Goal: Information Seeking & Learning: Learn about a topic

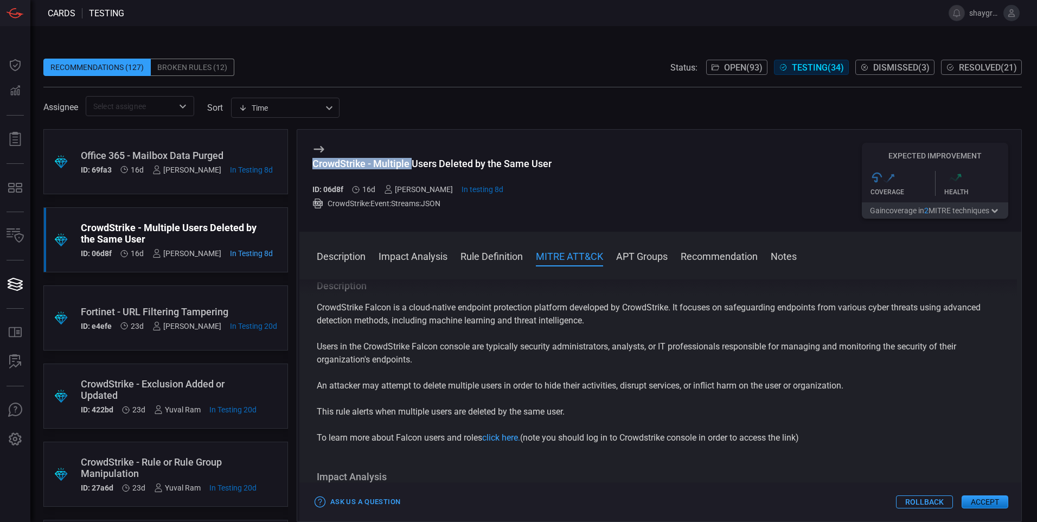
scroll to position [517, 0]
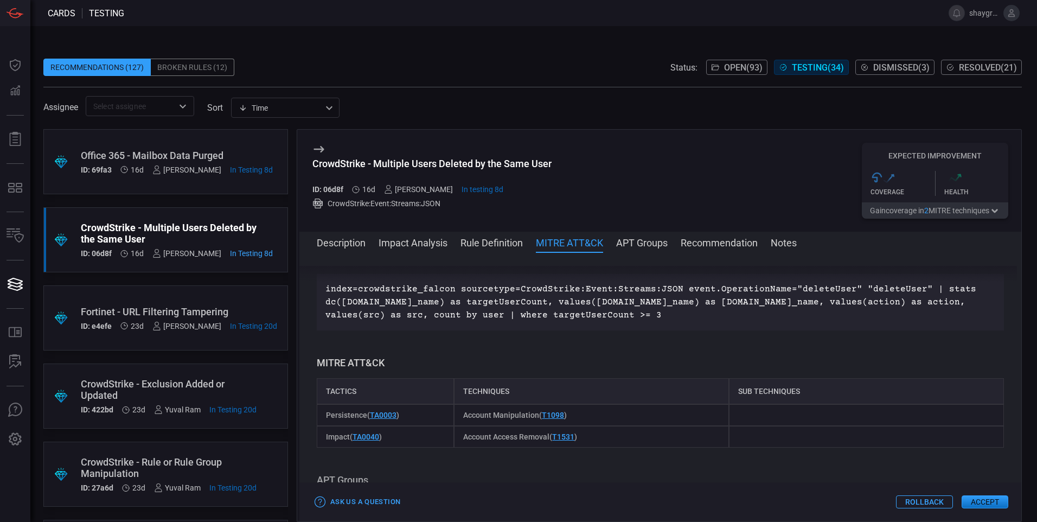
click at [543, 161] on div "CrowdStrike - Multiple Users Deleted by the Same User" at bounding box center [431, 163] width 239 height 11
copy div "CrowdStrike - Multiple Users Deleted by the Same User"
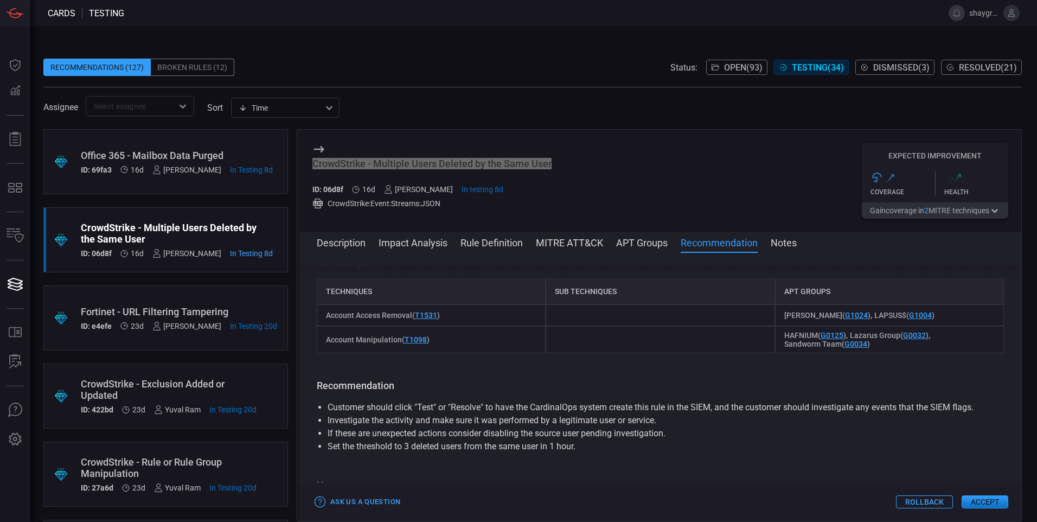
scroll to position [842, 0]
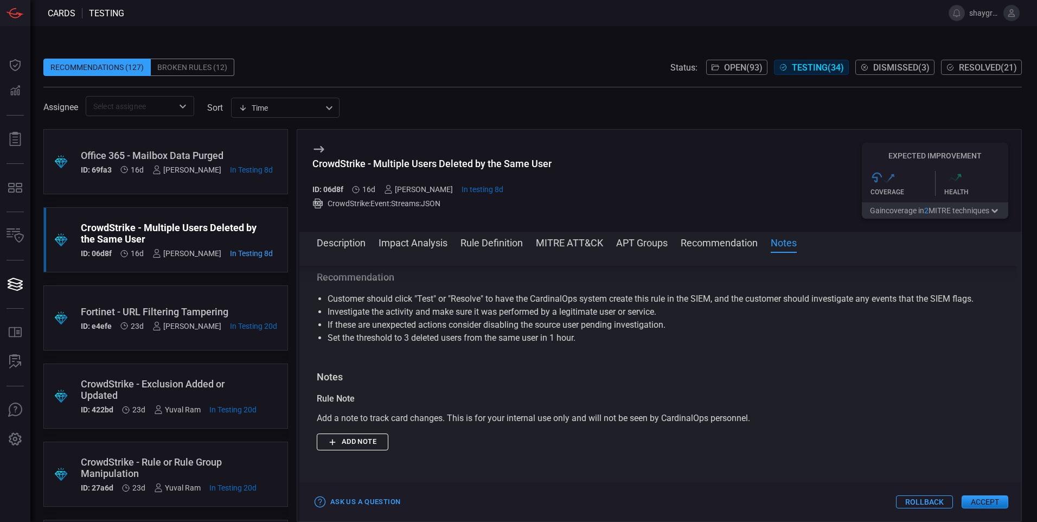
click at [112, 393] on div "CrowdStrike - Exclusion Added or Updated" at bounding box center [169, 389] width 176 height 23
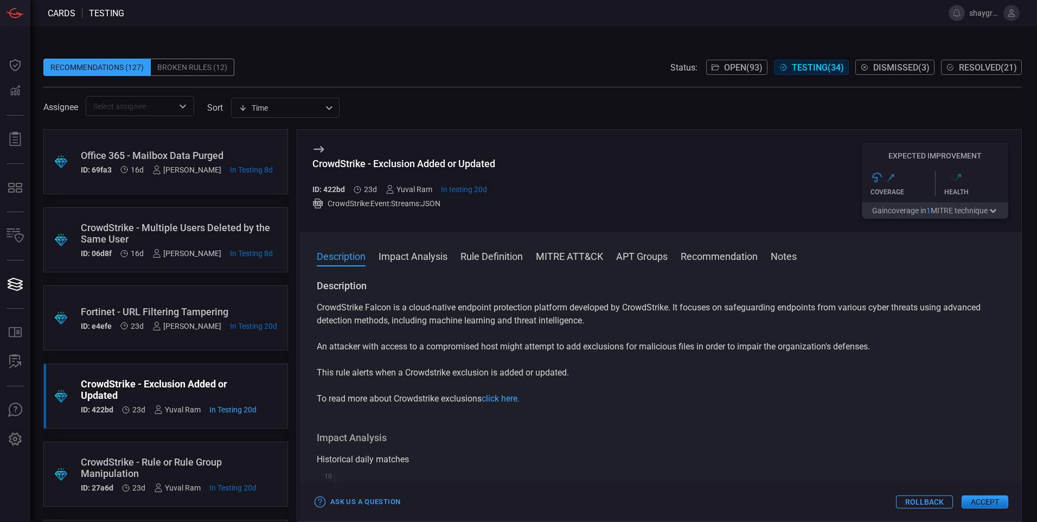
click at [442, 161] on div "CrowdStrike - Exclusion Added or Updated" at bounding box center [403, 163] width 183 height 11
click at [442, 162] on div "CrowdStrike - Exclusion Added or Updated" at bounding box center [403, 163] width 183 height 11
click at [429, 162] on div "CrowdStrike - Exclusion Added or Updated" at bounding box center [403, 163] width 183 height 11
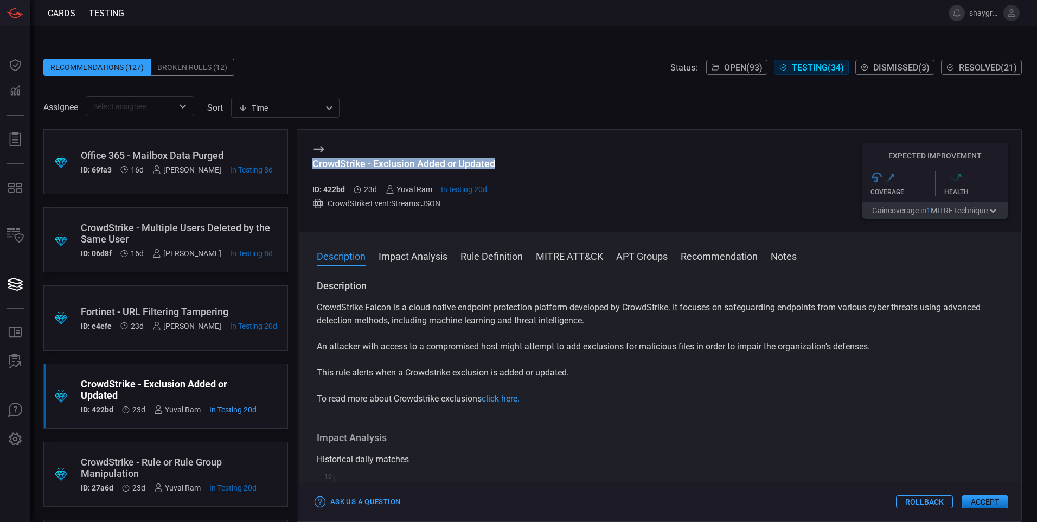
click at [429, 162] on div "CrowdStrike - Exclusion Added or Updated" at bounding box center [403, 163] width 183 height 11
click at [416, 264] on span at bounding box center [660, 270] width 722 height 17
click at [479, 256] on button "Rule Definition" at bounding box center [491, 255] width 62 height 13
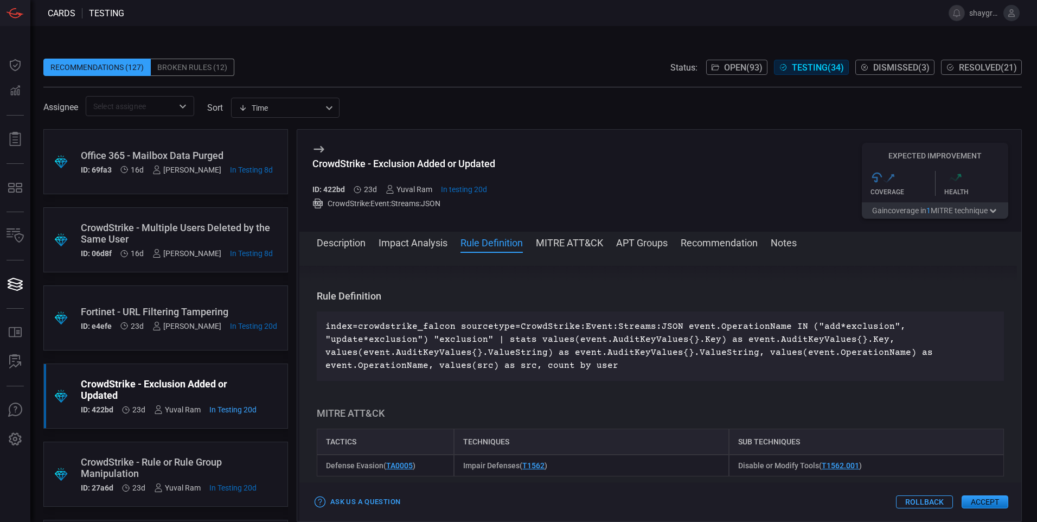
click at [338, 167] on div "CrowdStrike - Exclusion Added or Updated" at bounding box center [403, 163] width 183 height 11
copy div "CrowdStrike"
click at [171, 222] on div "CrowdStrike - Multiple Users Deleted by the Same User" at bounding box center [177, 233] width 192 height 23
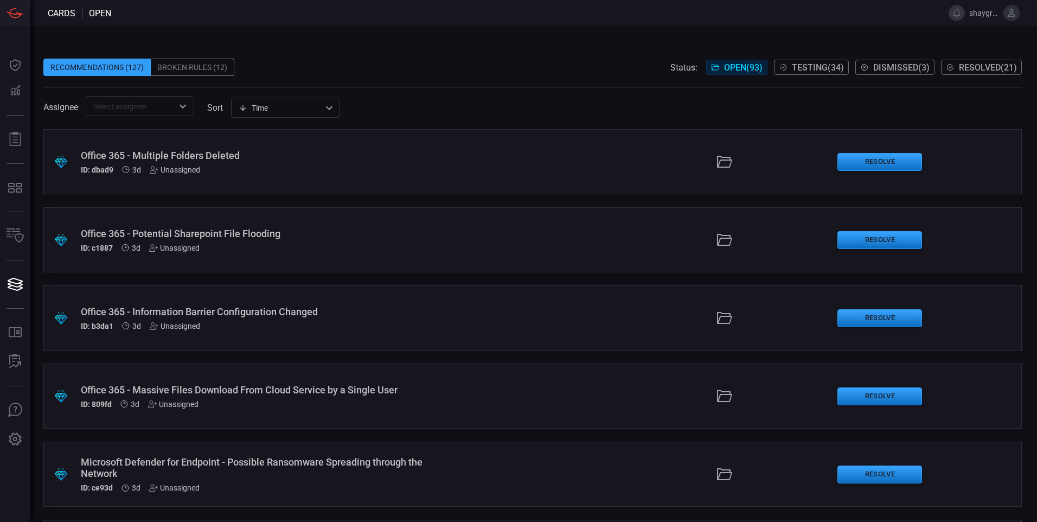
click at [807, 63] on span "Testing ( 34 )" at bounding box center [818, 67] width 52 height 10
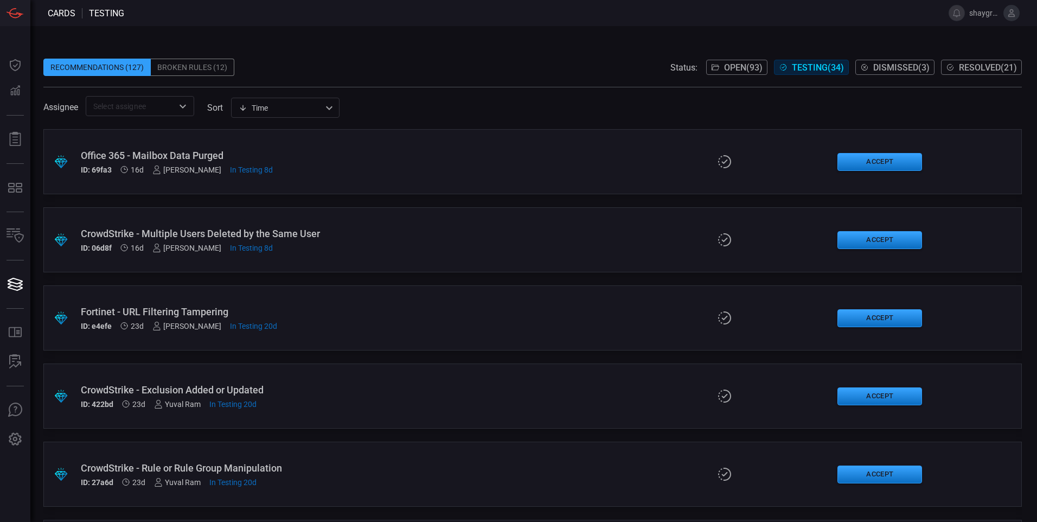
scroll to position [108, 0]
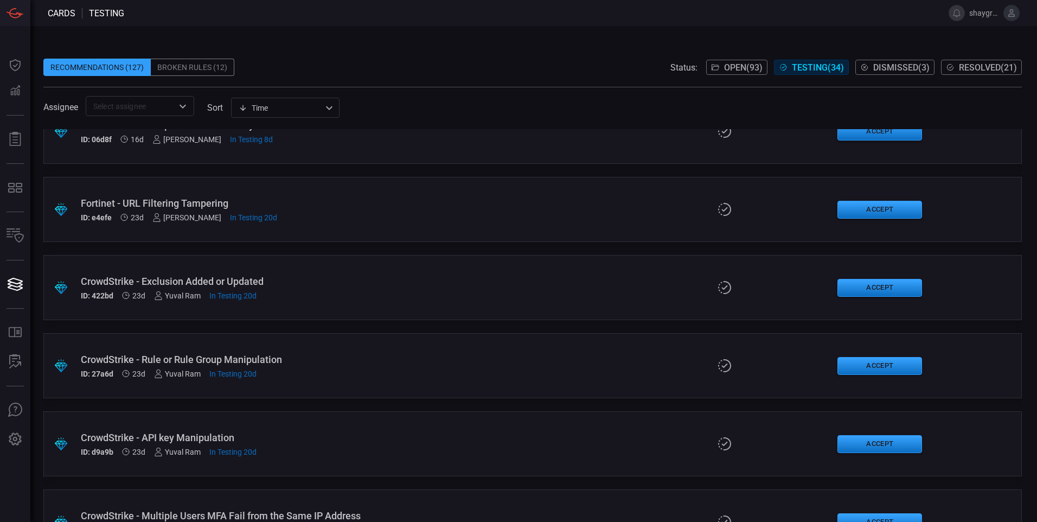
click at [131, 111] on input "text" at bounding box center [131, 106] width 84 height 14
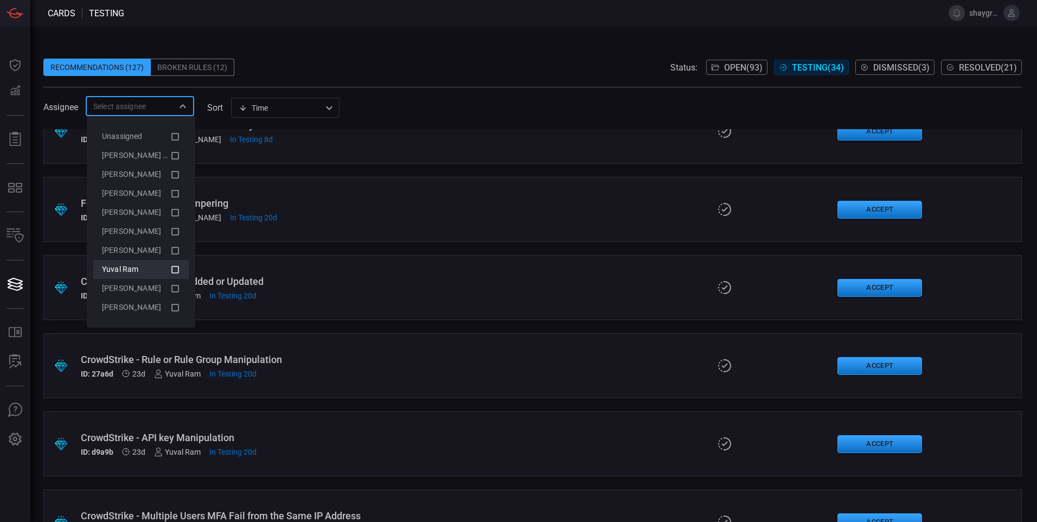
click at [176, 267] on icon at bounding box center [175, 269] width 10 height 13
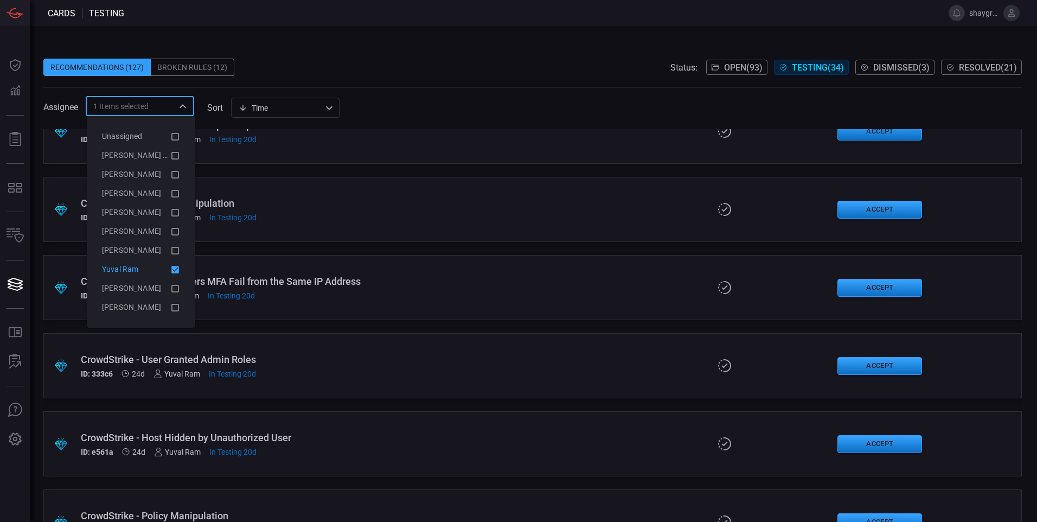
scroll to position [0, 0]
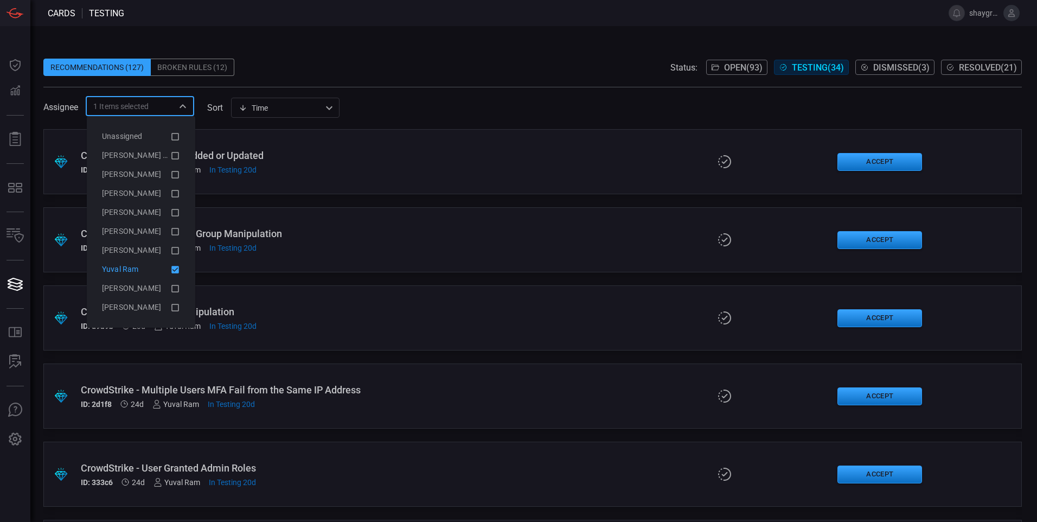
click at [453, 18] on span at bounding box center [529, 13] width 811 height 26
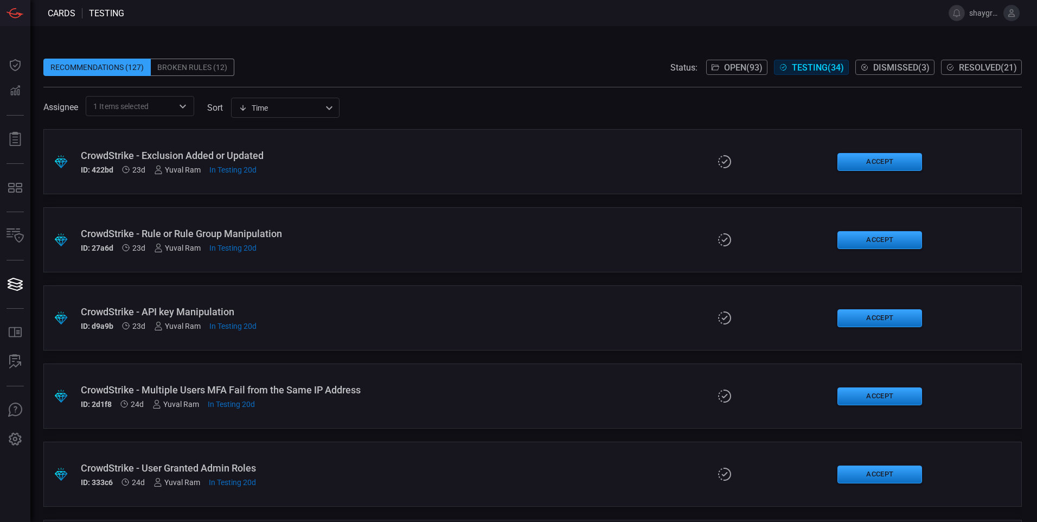
click at [327, 161] on div "CrowdStrike - Exclusion Added or Updated ID: 422bd 23d Yuval Ram In Testing 20d" at bounding box center [252, 162] width 342 height 24
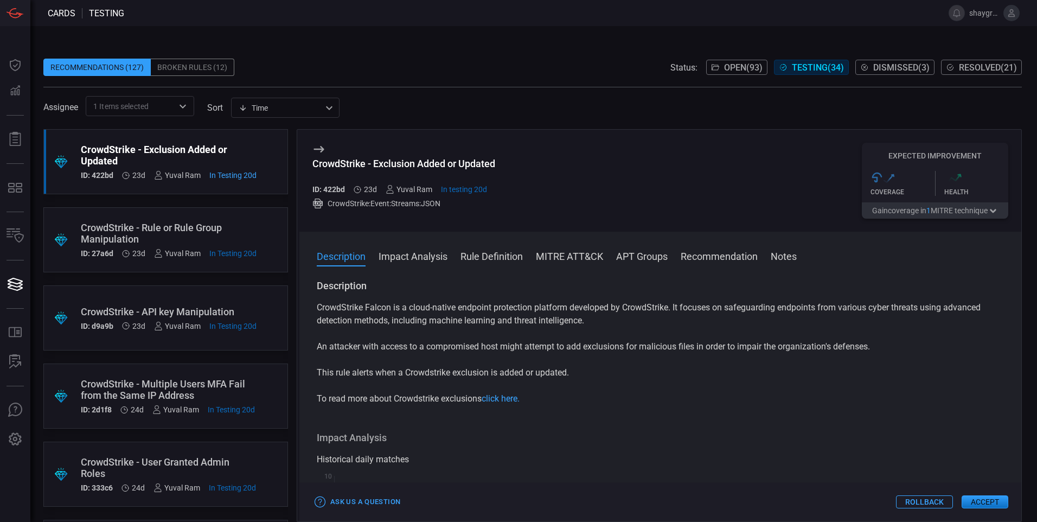
click at [594, 259] on button "MITRE ATT&CK" at bounding box center [569, 255] width 67 height 13
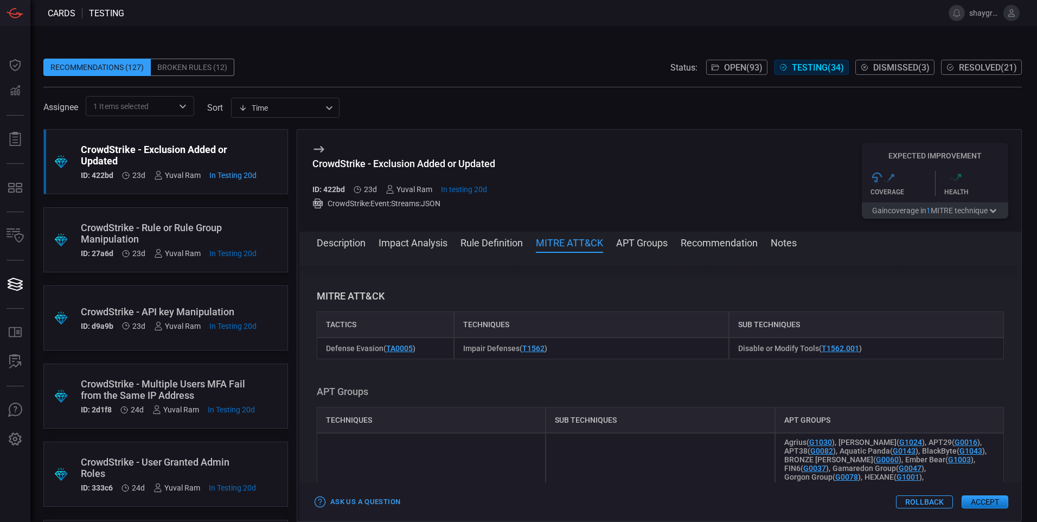
click at [492, 249] on span at bounding box center [660, 256] width 722 height 17
click at [492, 243] on button "Rule Definition" at bounding box center [491, 241] width 62 height 13
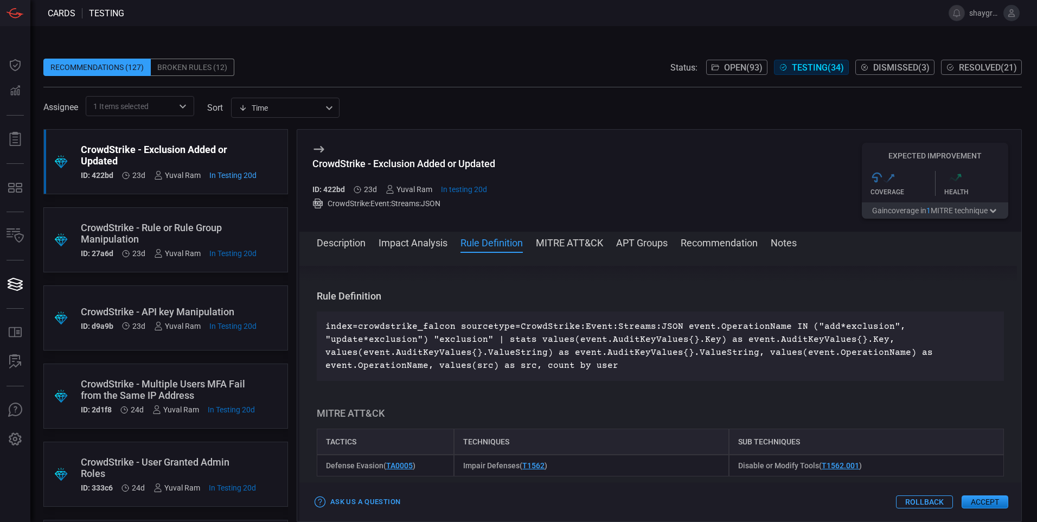
click at [134, 233] on div "CrowdStrike - Rule or Rule Group Manipulation" at bounding box center [169, 233] width 176 height 23
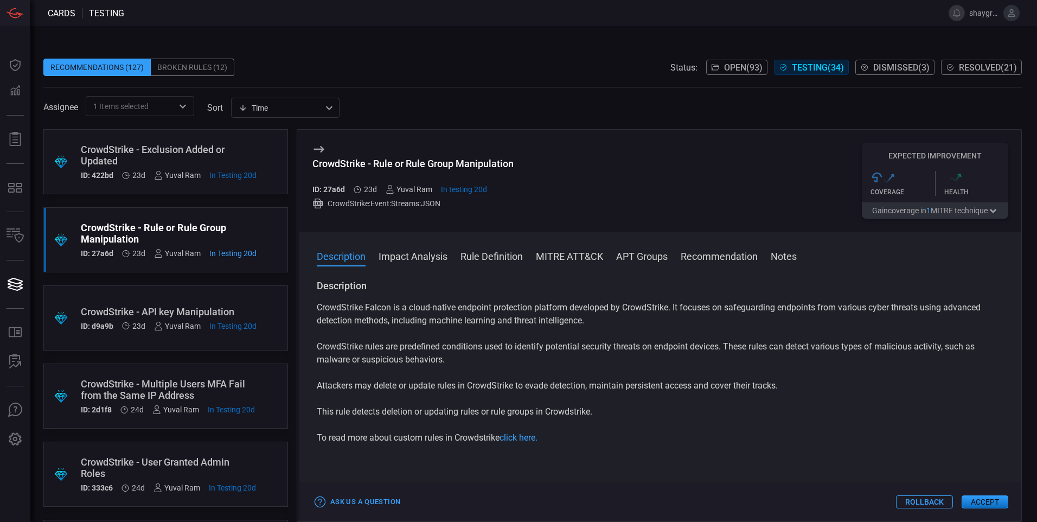
click at [494, 255] on button "Rule Definition" at bounding box center [491, 255] width 62 height 13
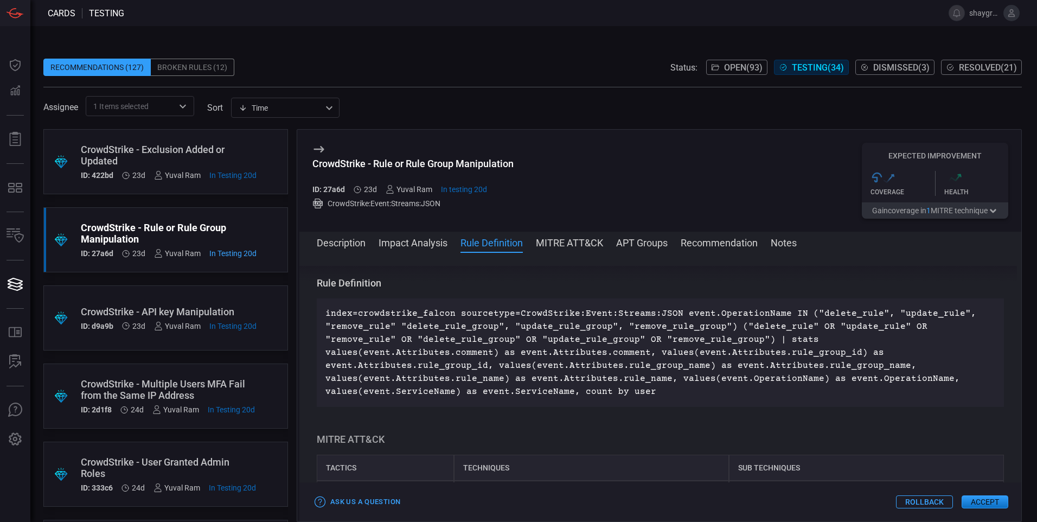
click at [100, 308] on div "CrowdStrike - API key Manipulation" at bounding box center [169, 311] width 176 height 11
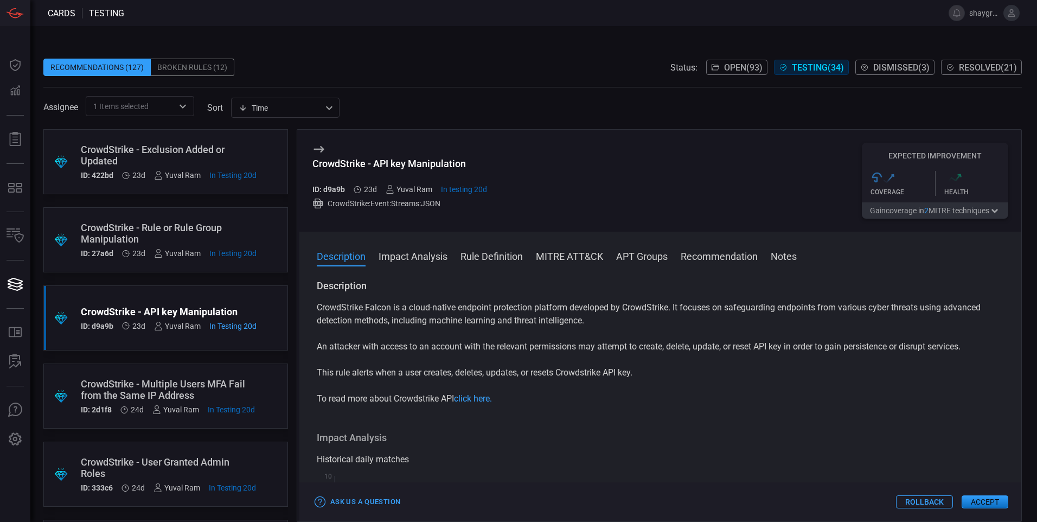
click at [474, 255] on button "Rule Definition" at bounding box center [491, 255] width 62 height 13
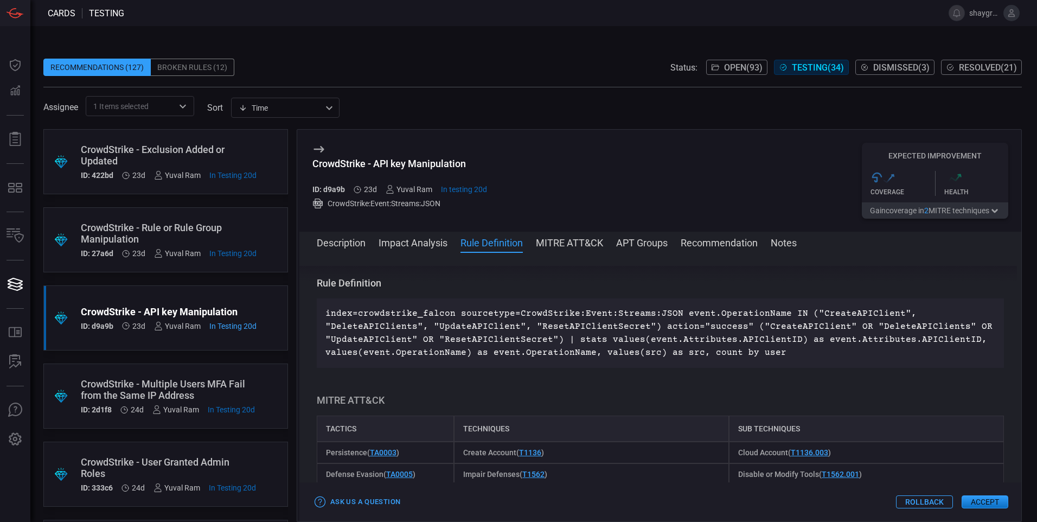
scroll to position [108, 0]
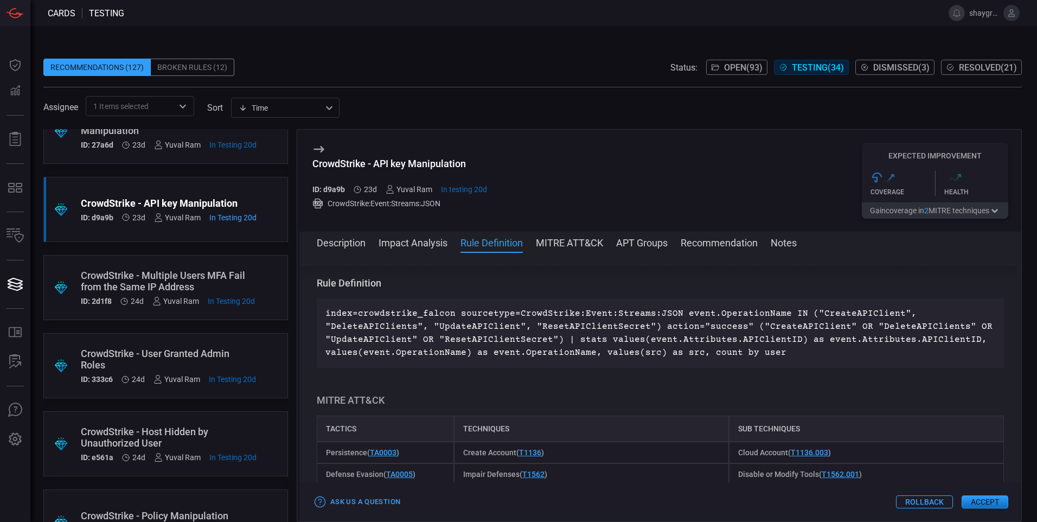
click at [128, 329] on div ".suggested_cards_icon{fill:url(#suggested_cards_icon);} CrowdStrike - Exclusion…" at bounding box center [165, 325] width 245 height 393
click at [140, 279] on div "CrowdStrike - Multiple Users MFA Fail from the Same IP Address" at bounding box center [168, 280] width 174 height 23
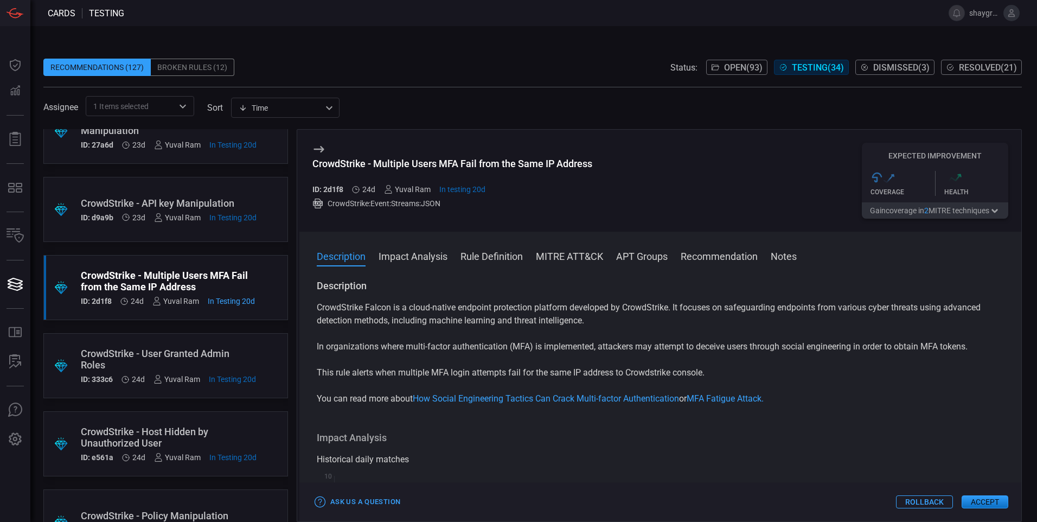
click at [484, 255] on button "Rule Definition" at bounding box center [491, 255] width 62 height 13
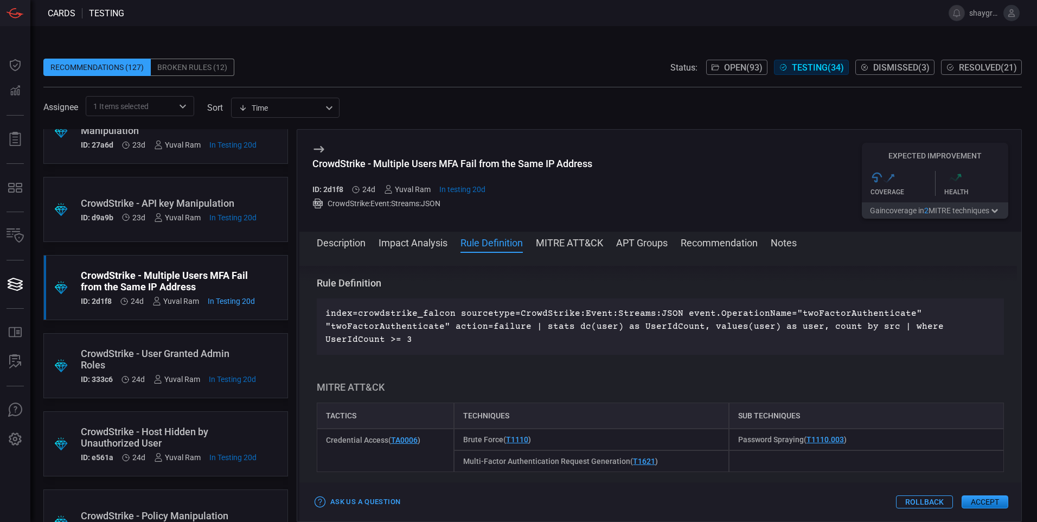
click at [127, 355] on div "CrowdStrike - User Granted Admin Roles" at bounding box center [168, 359] width 175 height 23
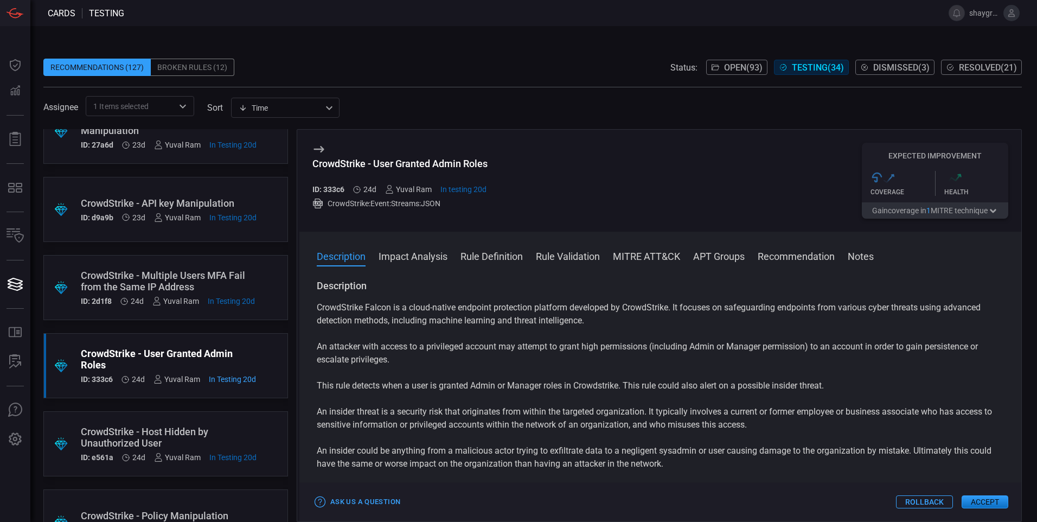
click at [482, 262] on button "Rule Definition" at bounding box center [491, 255] width 62 height 13
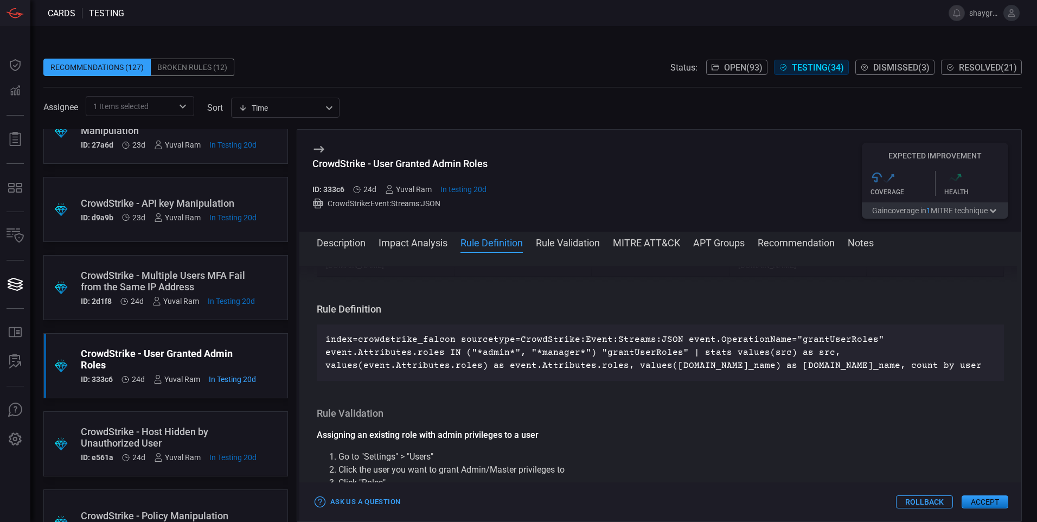
scroll to position [154, 0]
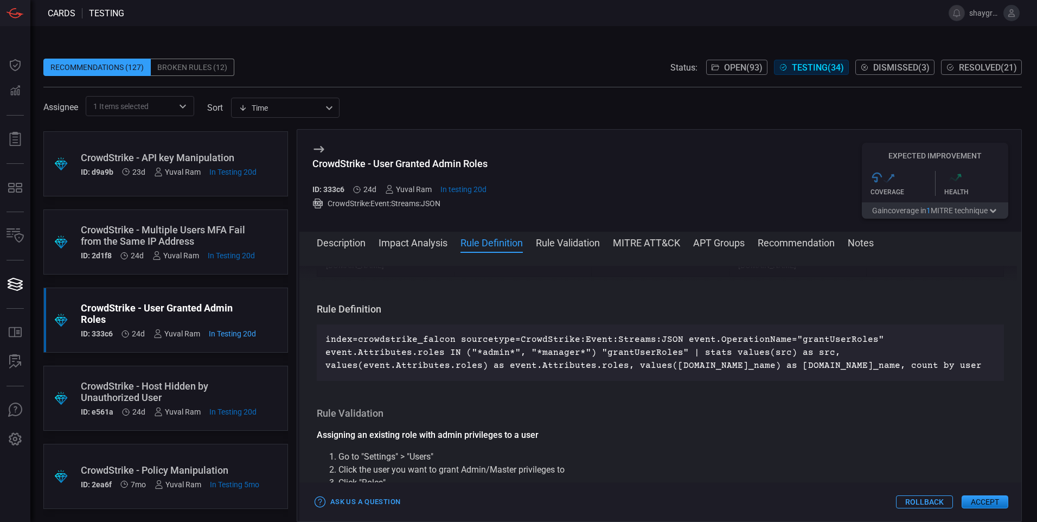
click at [120, 393] on div "CrowdStrike - Host Hidden by Unauthorized User" at bounding box center [169, 391] width 176 height 23
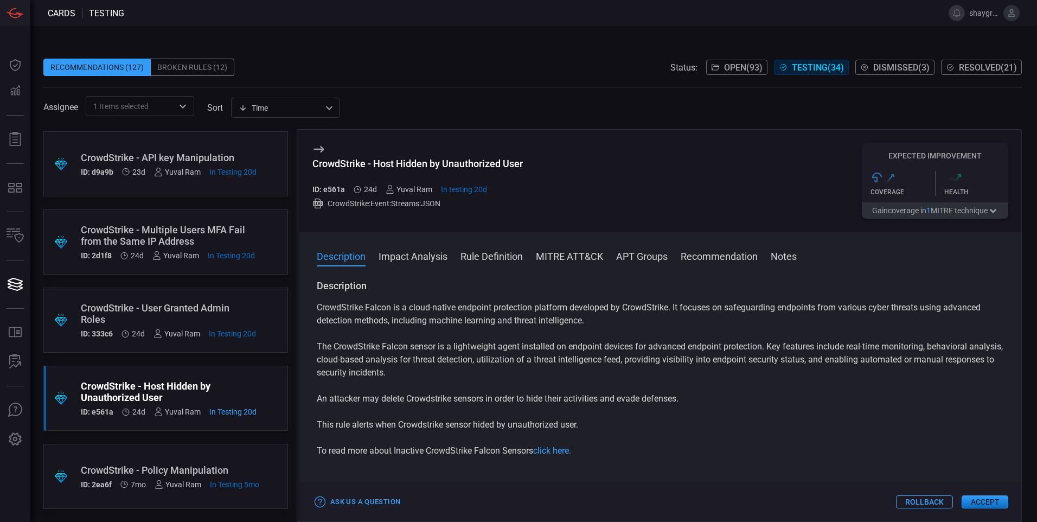
click at [480, 258] on button "Rule Definition" at bounding box center [491, 255] width 62 height 13
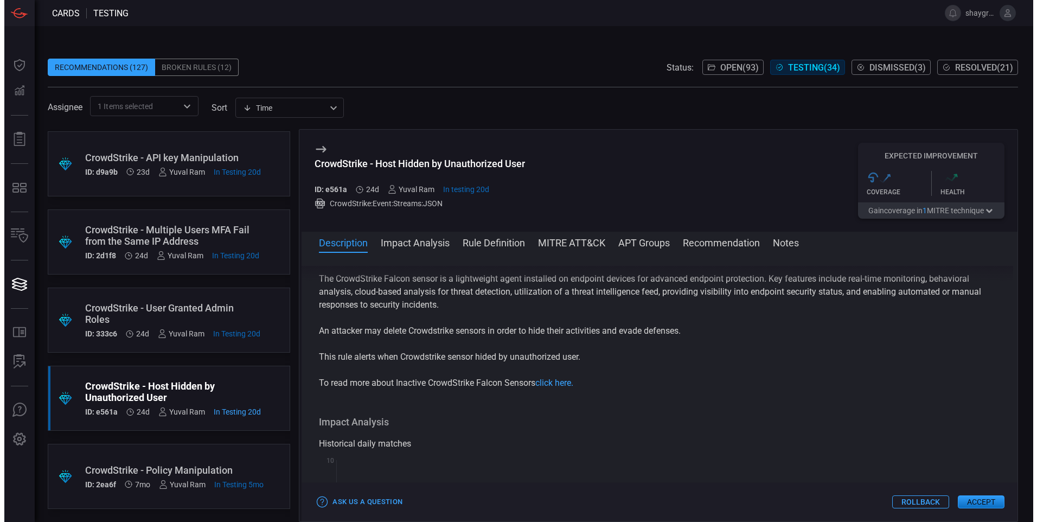
scroll to position [108, 0]
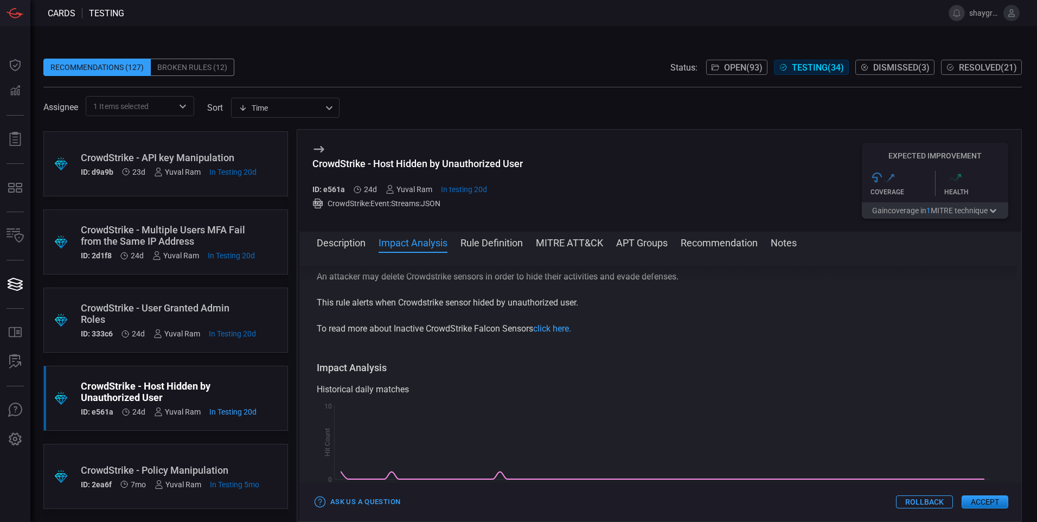
click at [128, 464] on div "CrowdStrike - Policy Manipulation" at bounding box center [170, 469] width 178 height 11
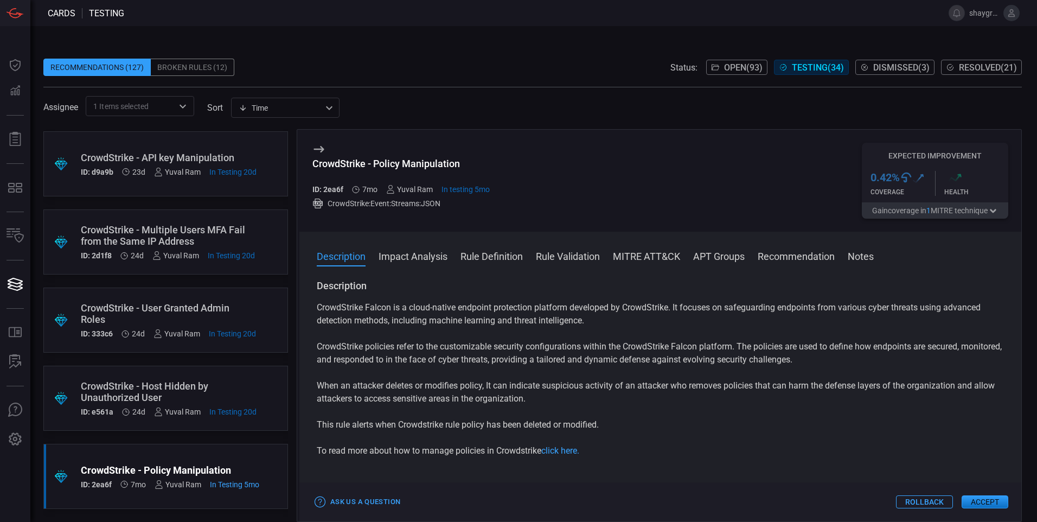
click at [477, 260] on button "Rule Definition" at bounding box center [491, 255] width 62 height 13
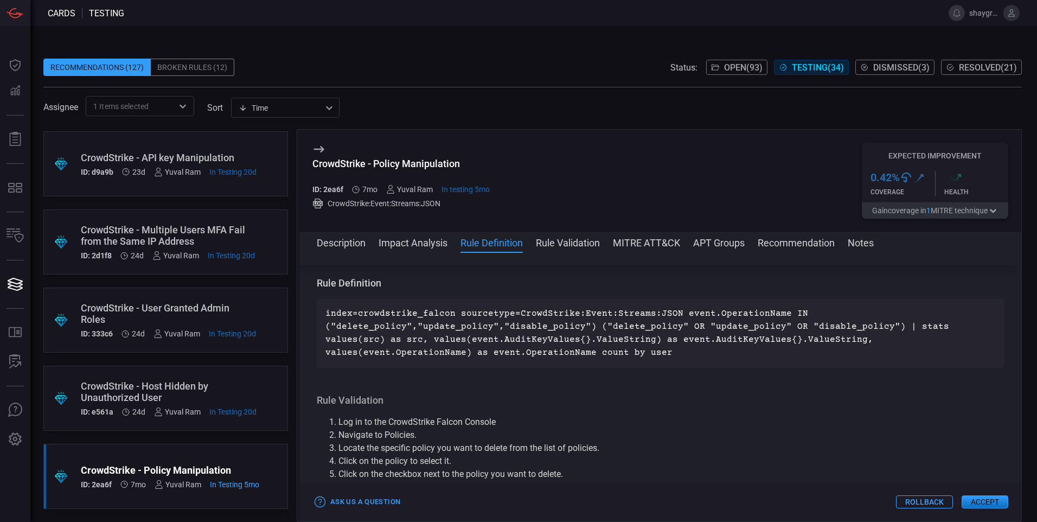
click at [133, 386] on div "CrowdStrike - Host Hidden by Unauthorized User" at bounding box center [169, 391] width 176 height 23
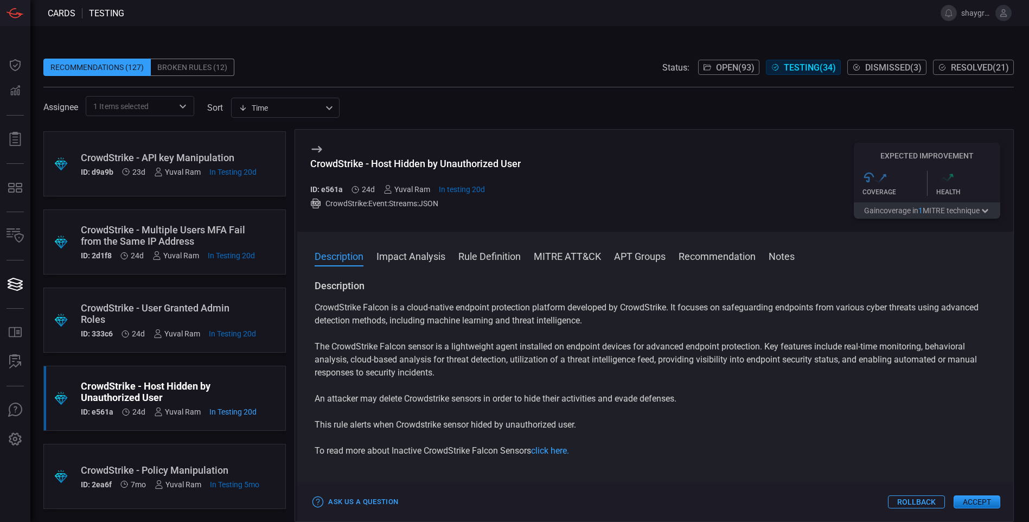
click at [422, 255] on button "Impact Analysis" at bounding box center [410, 255] width 69 height 13
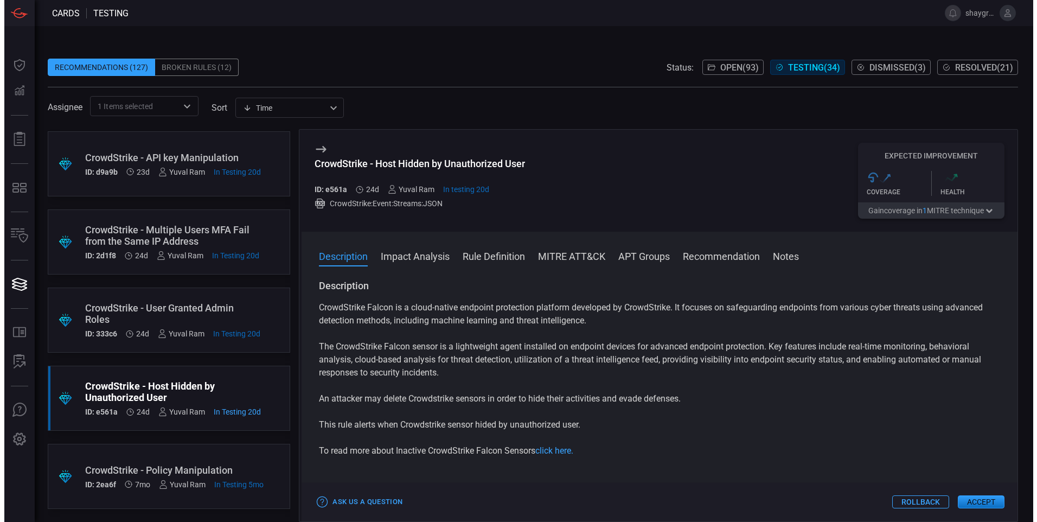
scroll to position [14, 0]
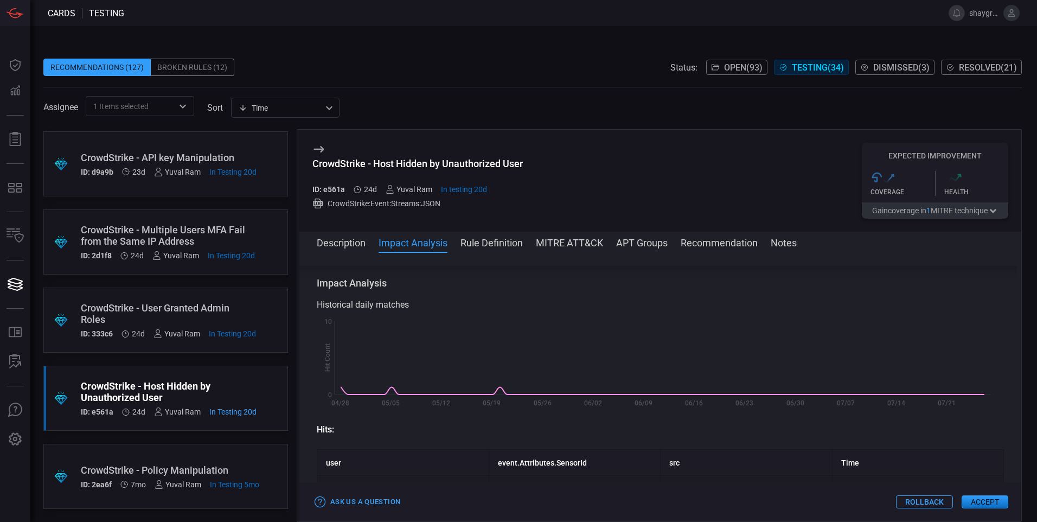
click at [496, 243] on button "Rule Definition" at bounding box center [491, 241] width 62 height 13
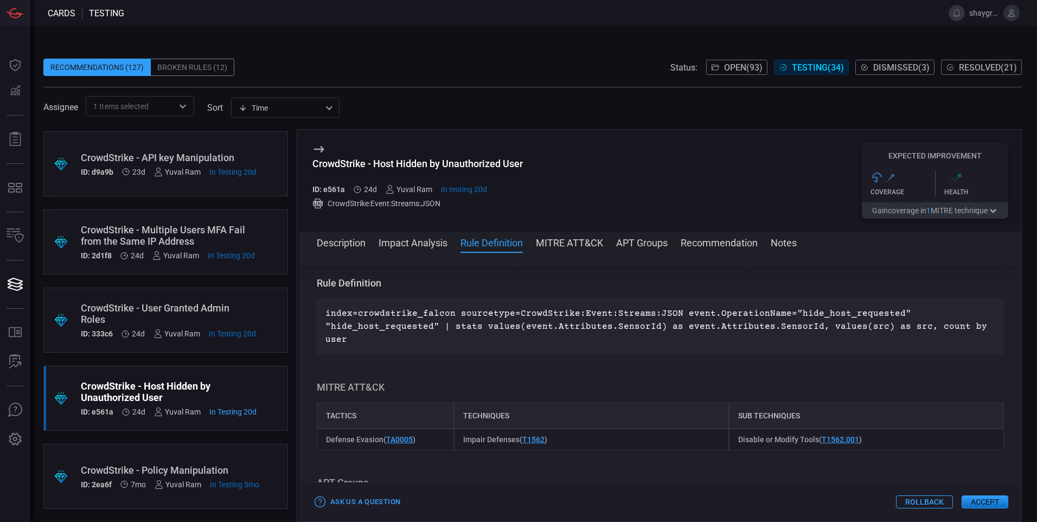
scroll to position [0, 0]
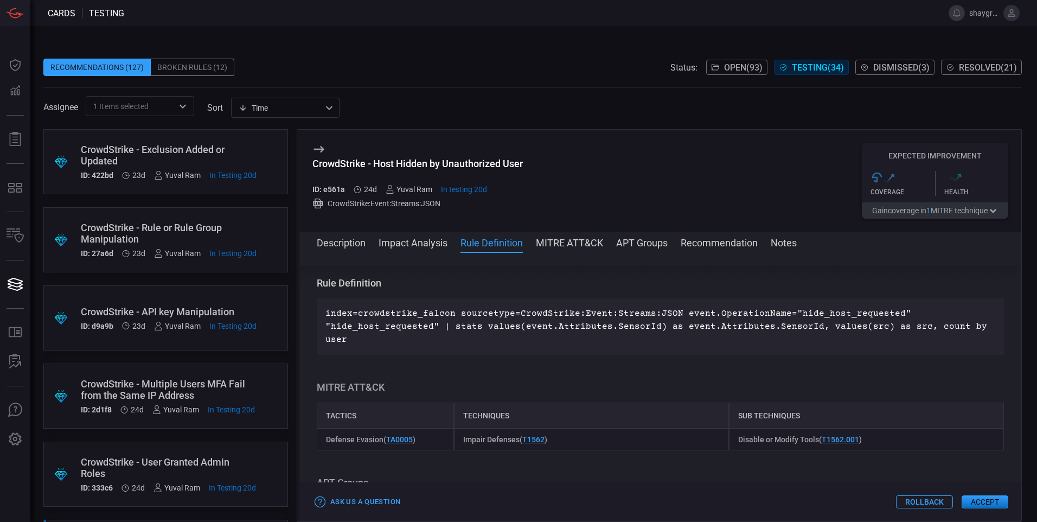
click at [147, 145] on div "CrowdStrike - Exclusion Added or Updated" at bounding box center [169, 155] width 176 height 23
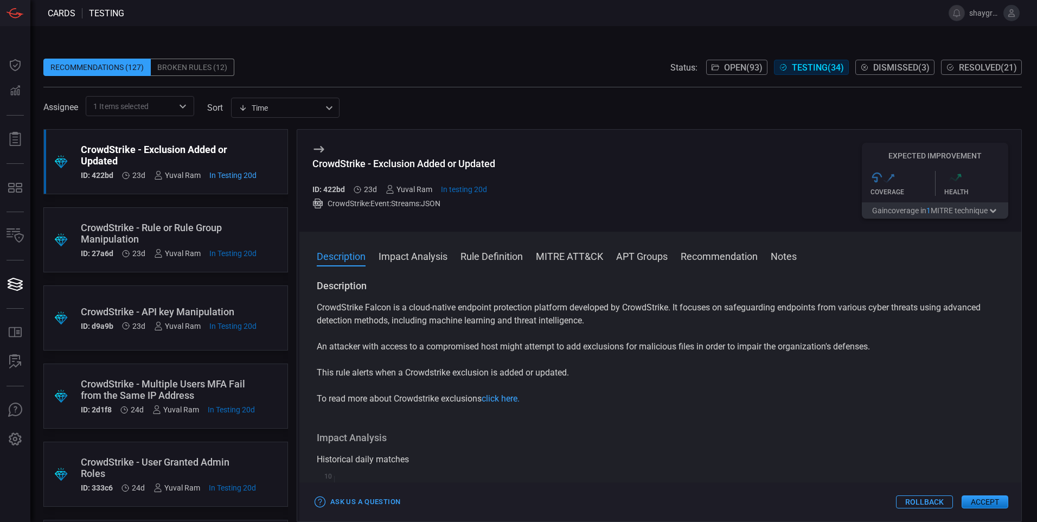
click at [478, 252] on button "Rule Definition" at bounding box center [491, 255] width 62 height 13
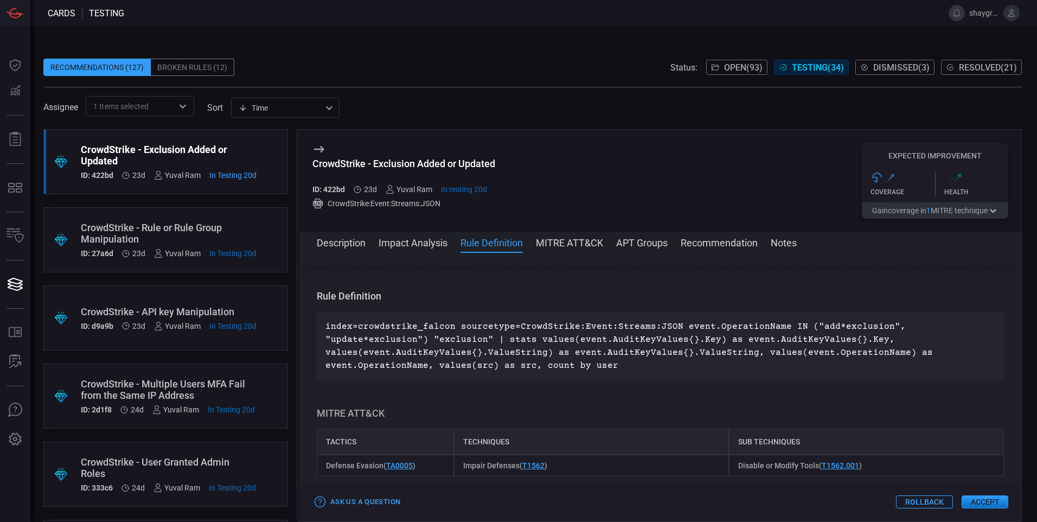
click at [481, 163] on div "CrowdStrike - Exclusion Added or Updated" at bounding box center [403, 163] width 183 height 11
copy div "CrowdStrike - Exclusion Added or Updated"
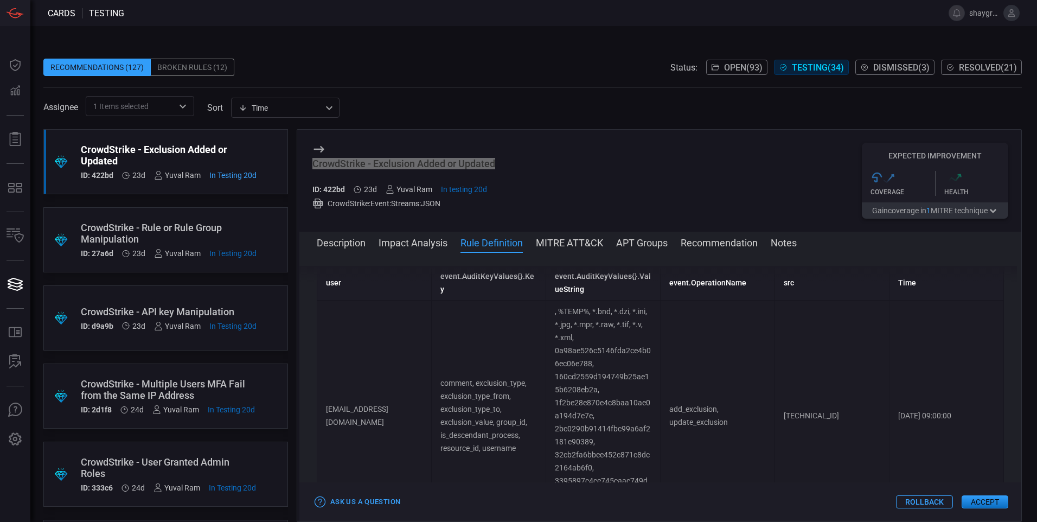
scroll to position [596, 0]
